Goal: Find contact information: Find contact information

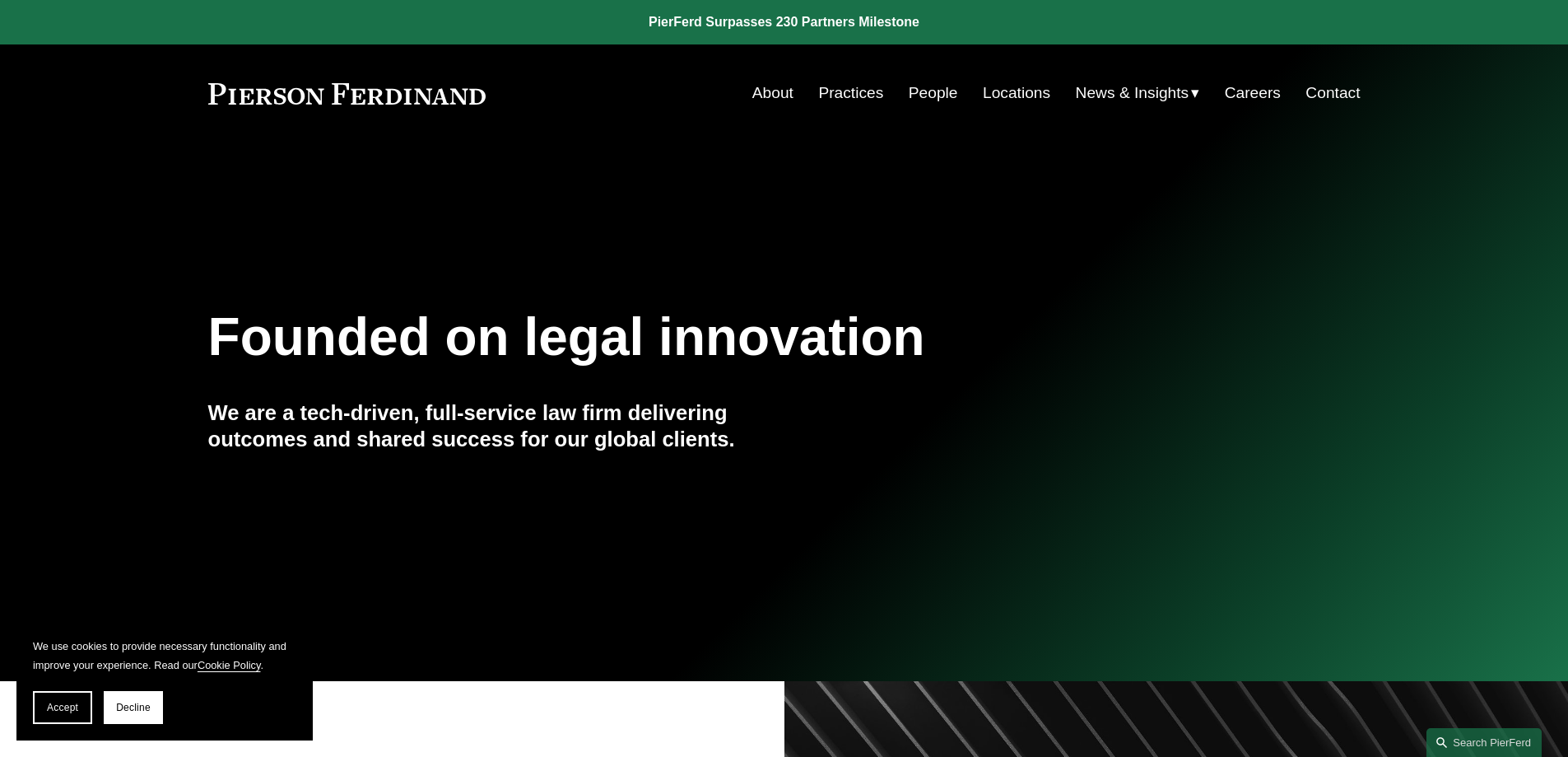
click at [919, 99] on link "People" at bounding box center [933, 93] width 50 height 31
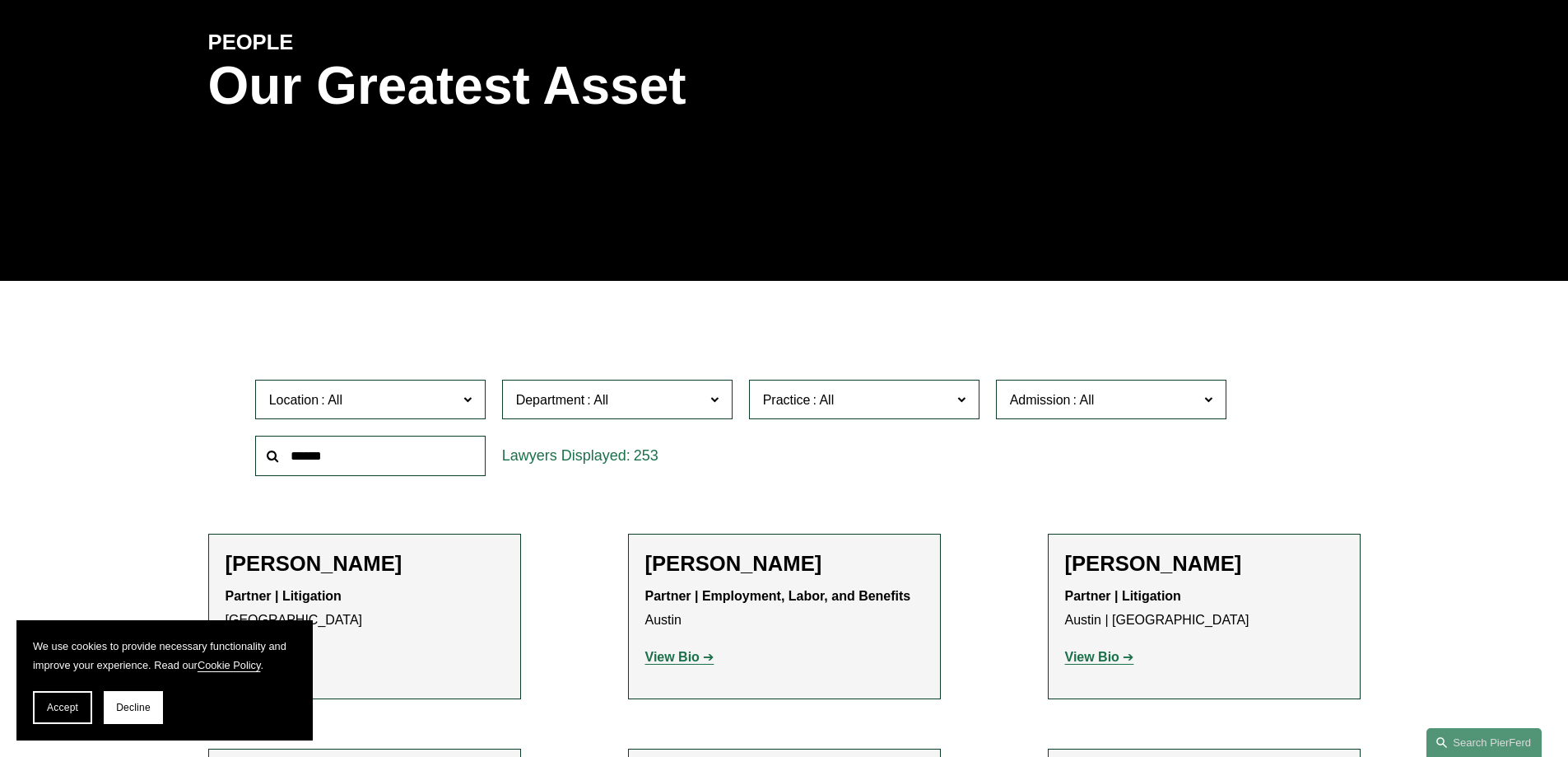
scroll to position [330, 0]
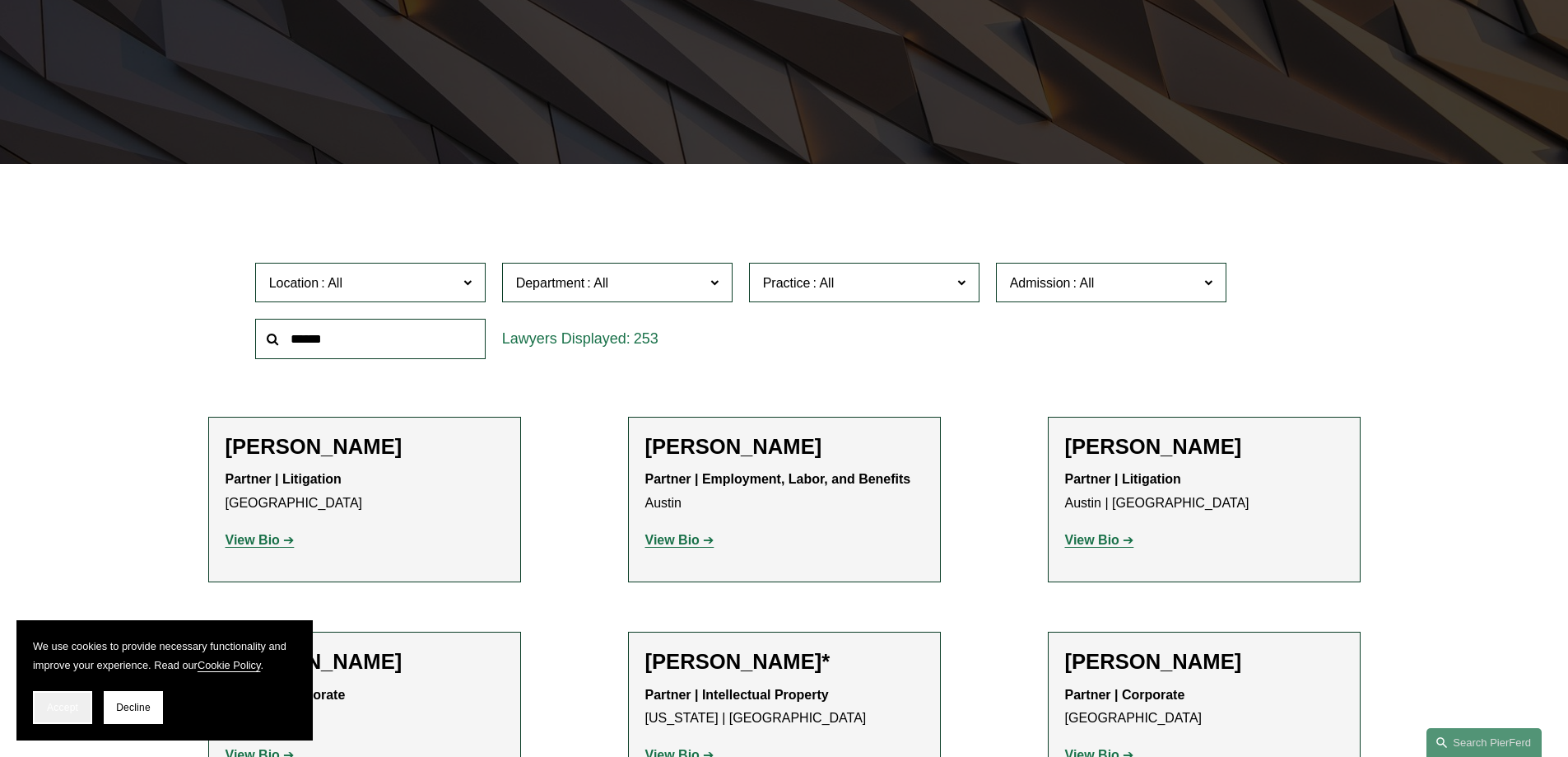
click at [48, 702] on span "Accept" at bounding box center [63, 707] width 31 height 12
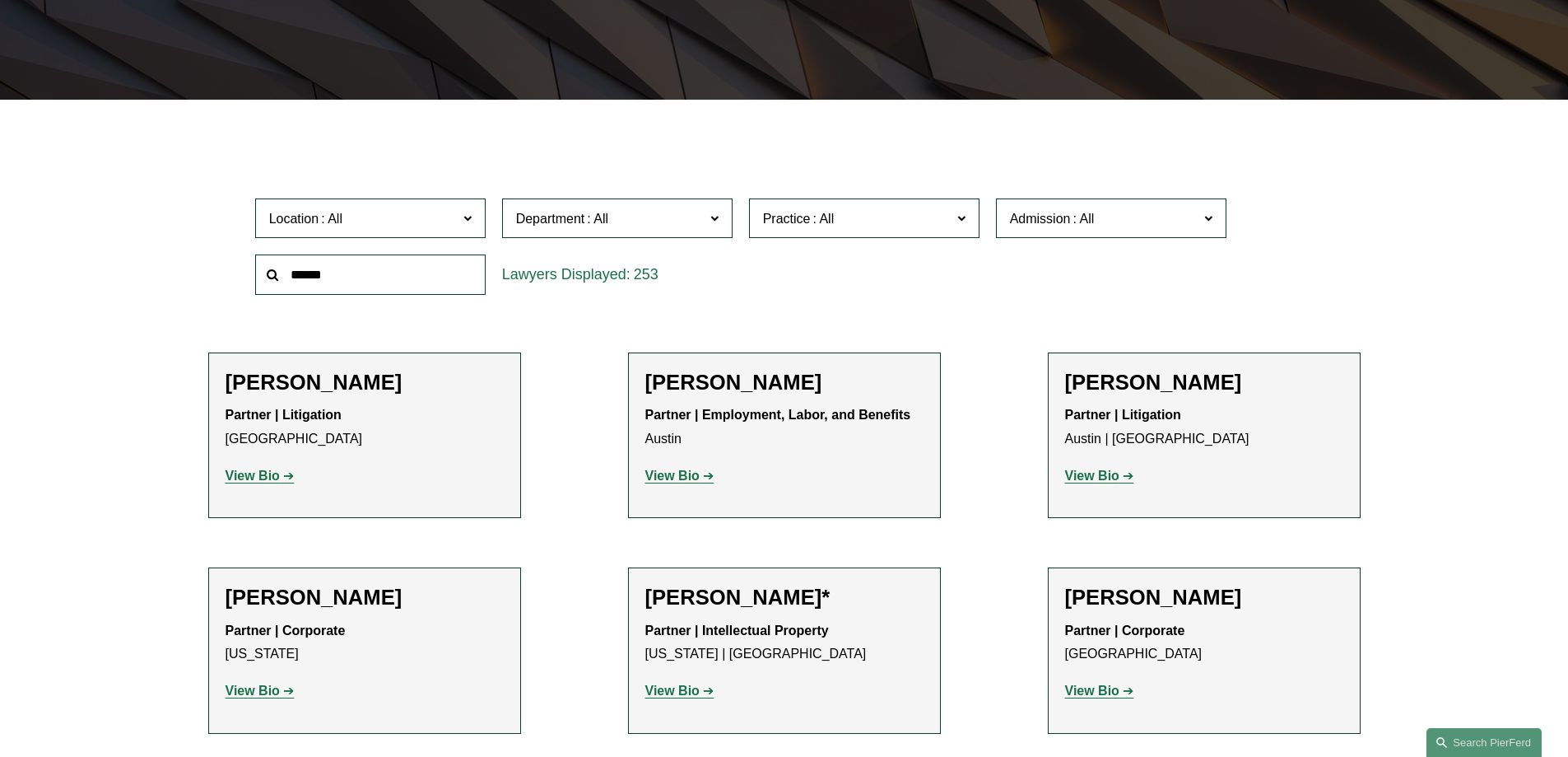
scroll to position [494, 0]
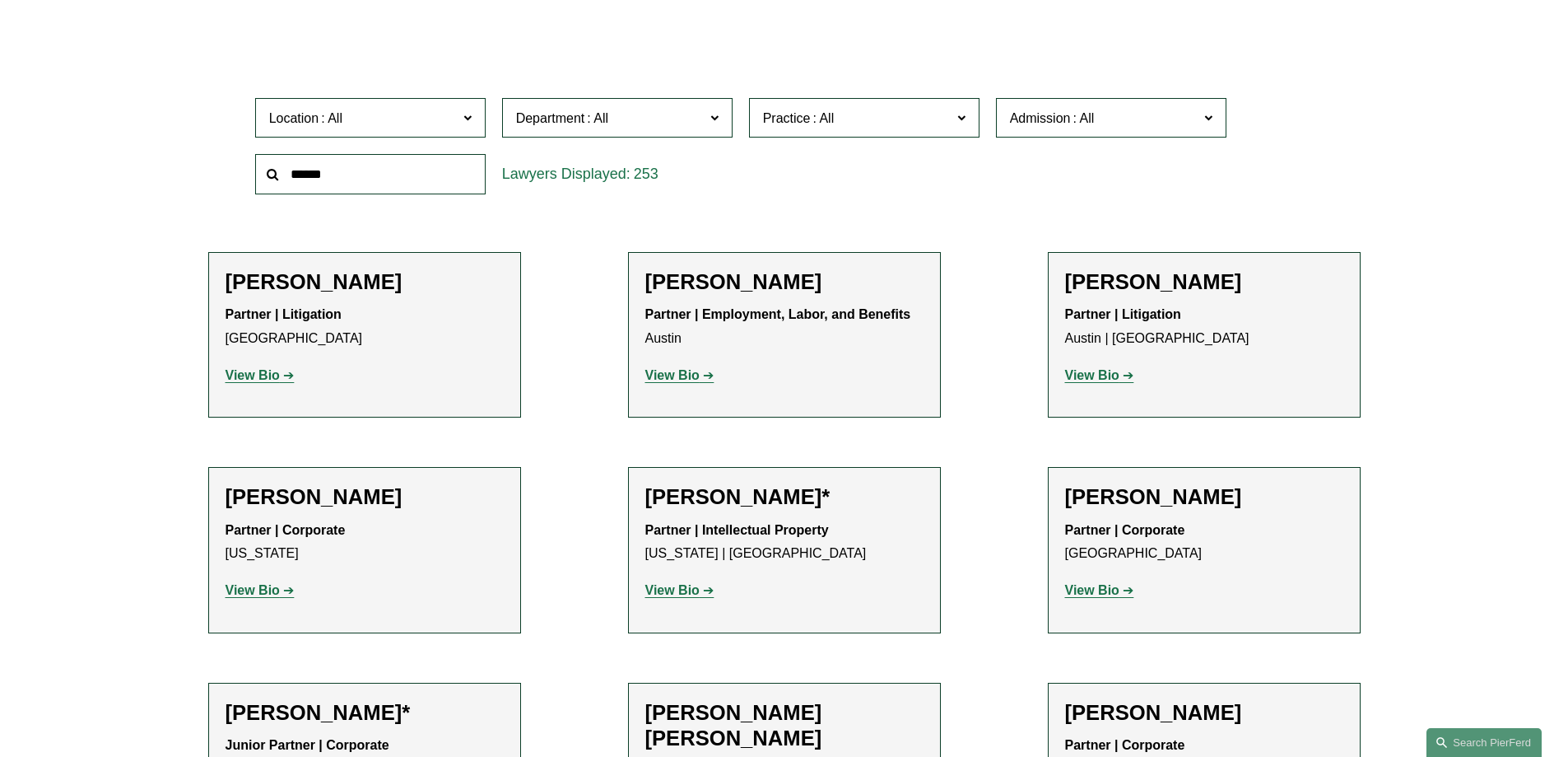
click at [1105, 379] on strong "View Bio" at bounding box center [1092, 374] width 55 height 14
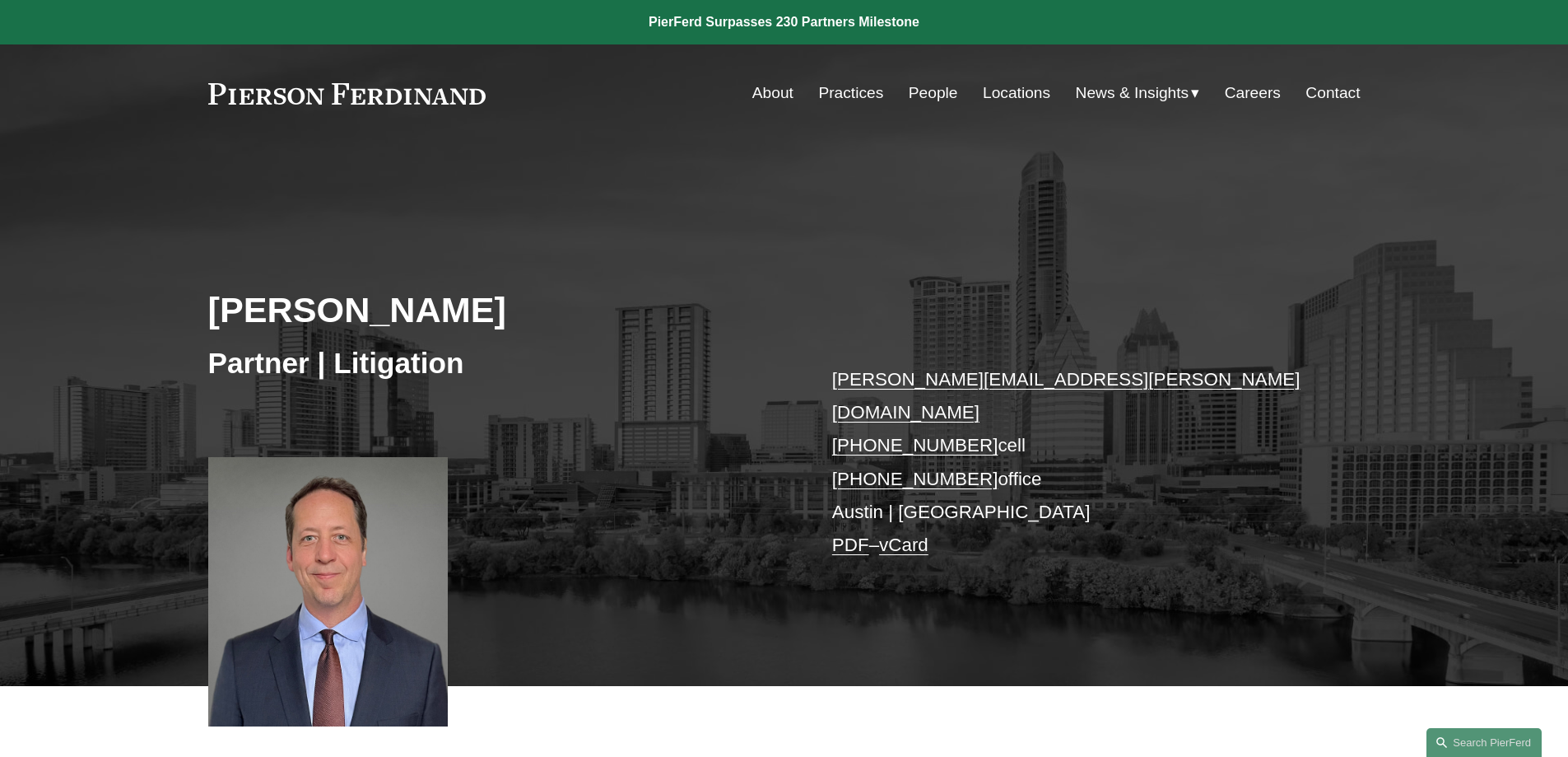
click at [1048, 379] on link "william.akins@pierferd.com" at bounding box center [1066, 395] width 469 height 54
